Goal: Find specific page/section: Find specific page/section

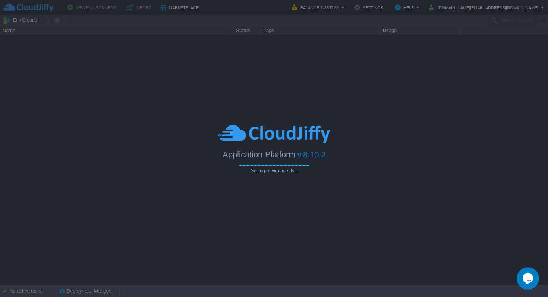
type input "Search (Cmd+F)"
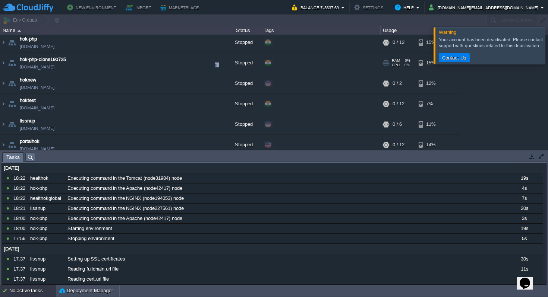
scroll to position [90, 0]
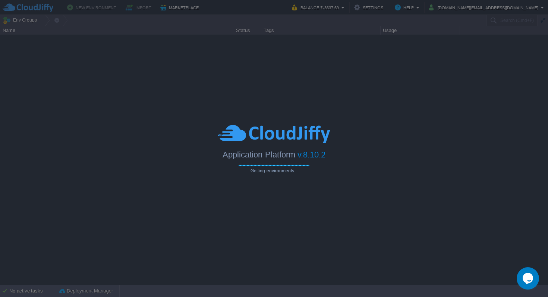
type input "Search (Cmd+F)"
